Goal: Task Accomplishment & Management: Complete application form

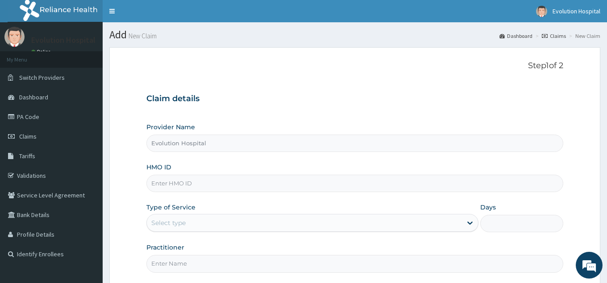
click at [245, 175] on input "HMO ID" at bounding box center [354, 183] width 416 height 17
type input "gug/10003/e"
click at [195, 223] on div "Select type" at bounding box center [304, 223] width 314 height 14
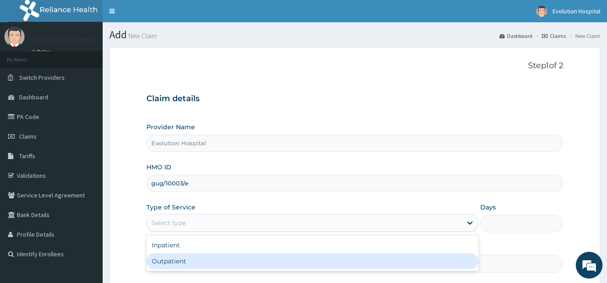
click at [202, 257] on div "Outpatient" at bounding box center [311, 261] width 331 height 16
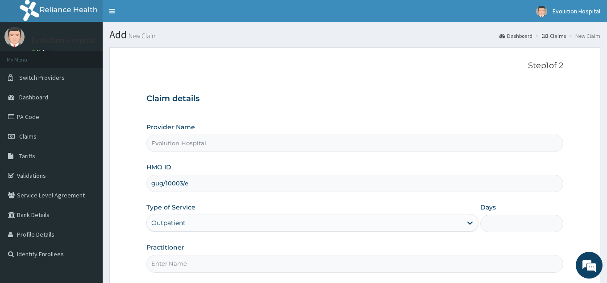
type input "1"
click at [202, 257] on input "Practitioner" at bounding box center [354, 263] width 416 height 17
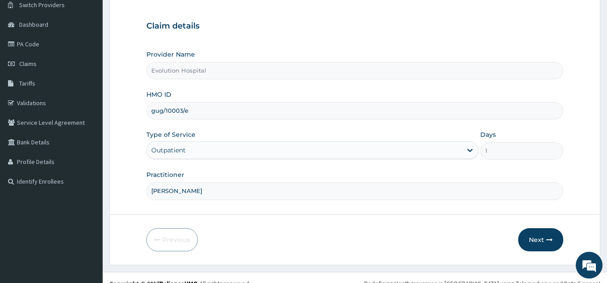
scroll to position [84, 0]
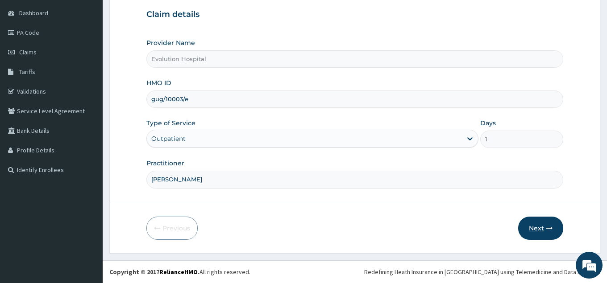
type input "dr chen"
click at [550, 231] on icon "button" at bounding box center [549, 228] width 6 height 6
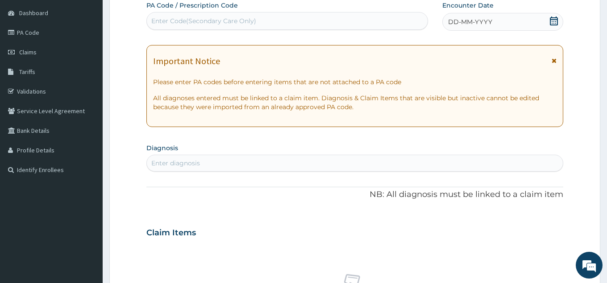
click at [305, 20] on div "Enter Code(Secondary Care Only)" at bounding box center [287, 21] width 281 height 14
type input "PA/029A4A"
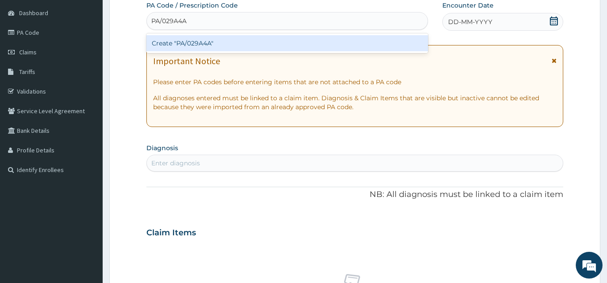
click at [293, 49] on div "Create "PA/029A4A"" at bounding box center [286, 43] width 281 height 16
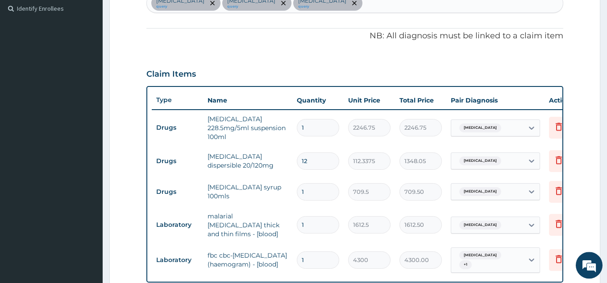
scroll to position [231, 0]
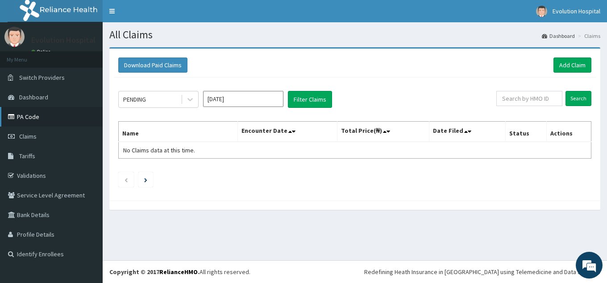
click at [31, 116] on link "PA Code" at bounding box center [51, 117] width 103 height 20
click at [577, 62] on link "Add Claim" at bounding box center [572, 65] width 38 height 15
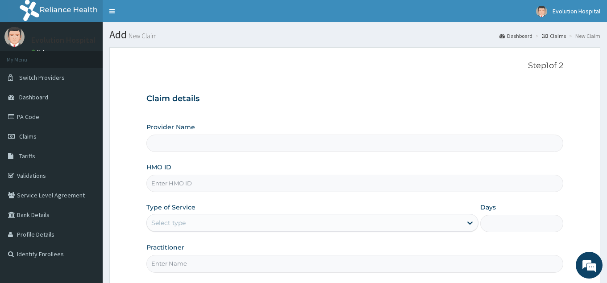
click at [493, 182] on input "HMO ID" at bounding box center [354, 183] width 416 height 17
type input "Evolution Hospital"
type input "gug/10003/e"
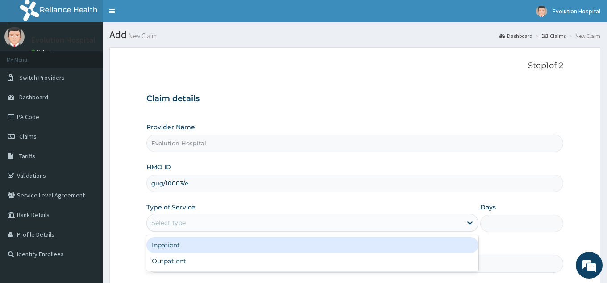
click at [434, 223] on div "Select type" at bounding box center [304, 223] width 314 height 14
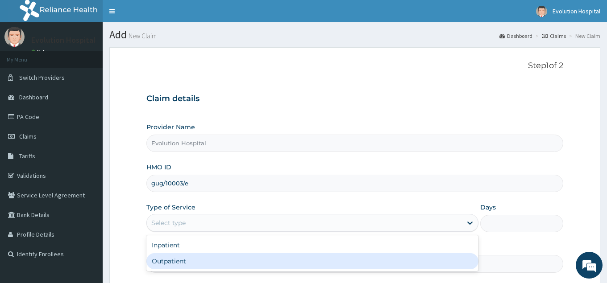
click at [291, 268] on div "Outpatient" at bounding box center [311, 261] width 331 height 16
type input "1"
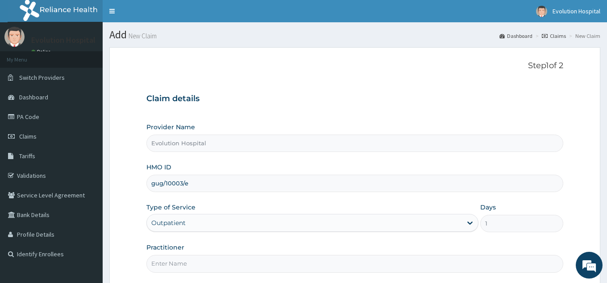
click at [291, 268] on input "Practitioner" at bounding box center [354, 263] width 416 height 17
type input "dr chen"
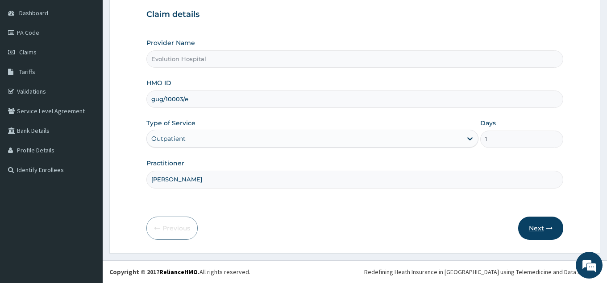
click at [532, 227] on button "Next" at bounding box center [540, 228] width 45 height 23
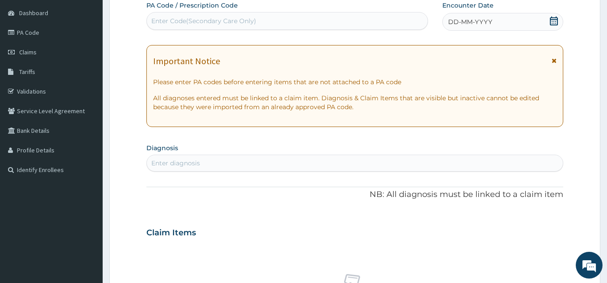
click at [379, 21] on div "Enter Code(Secondary Care Only)" at bounding box center [287, 21] width 281 height 14
type input "PA/029A4A"
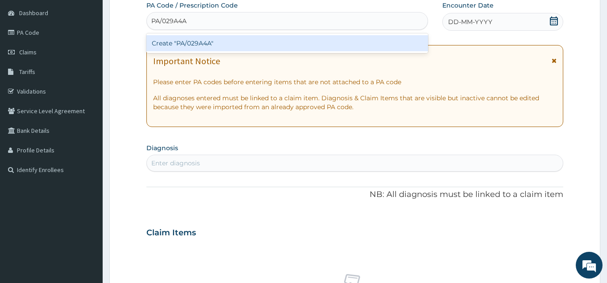
click at [244, 44] on div "Create "PA/029A4A"" at bounding box center [286, 43] width 281 height 16
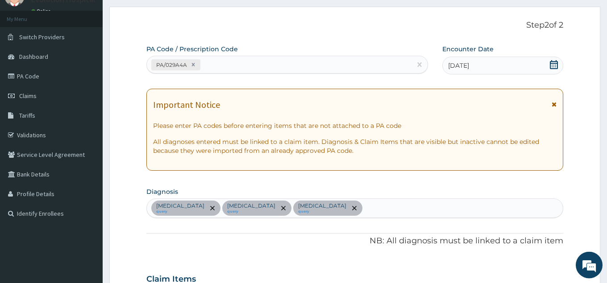
scroll to position [29, 0]
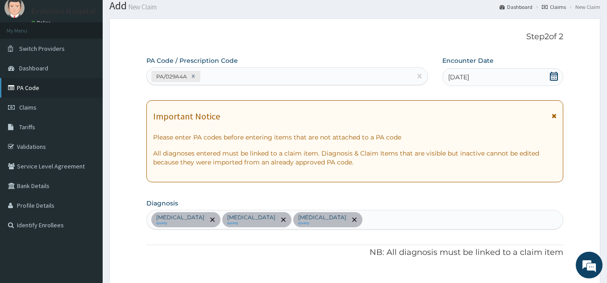
click at [33, 88] on link "PA Code" at bounding box center [51, 88] width 103 height 20
